Goal: Task Accomplishment & Management: Complete application form

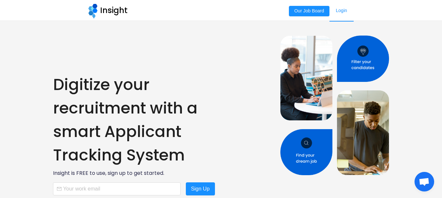
click at [341, 12] on link "Login" at bounding box center [341, 11] width 24 height 22
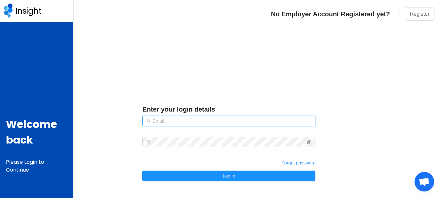
click at [165, 119] on input "text" at bounding box center [228, 121] width 173 height 10
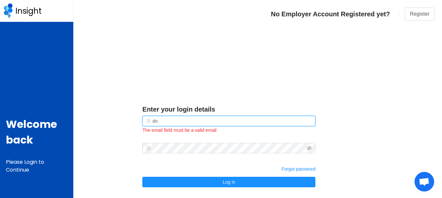
type input "d"
click at [221, 120] on input "text" at bounding box center [228, 121] width 173 height 10
